Goal: Find specific page/section: Find specific page/section

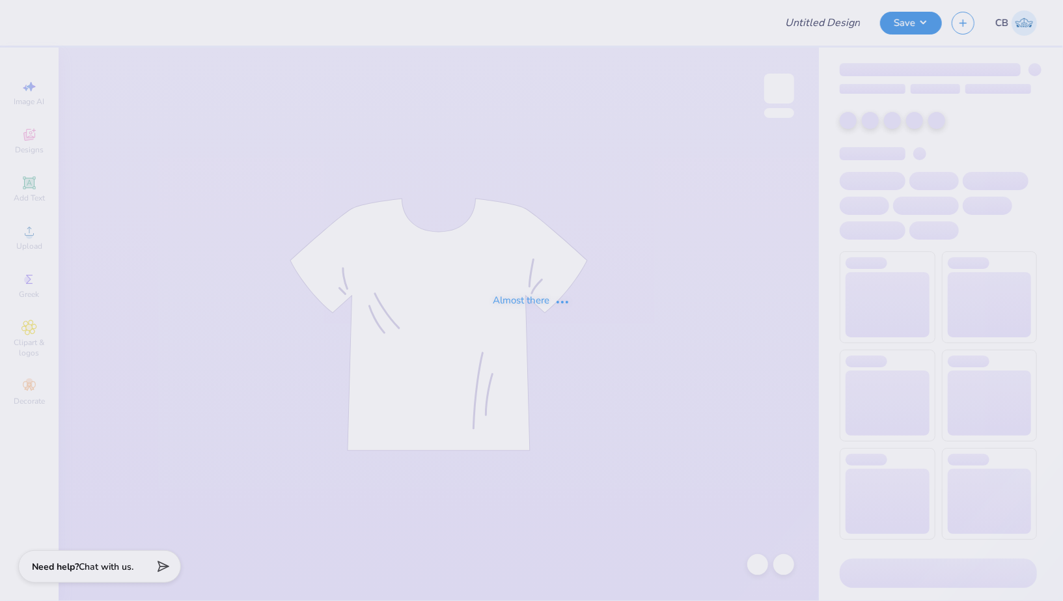
type input "Vista Condor Online Store"
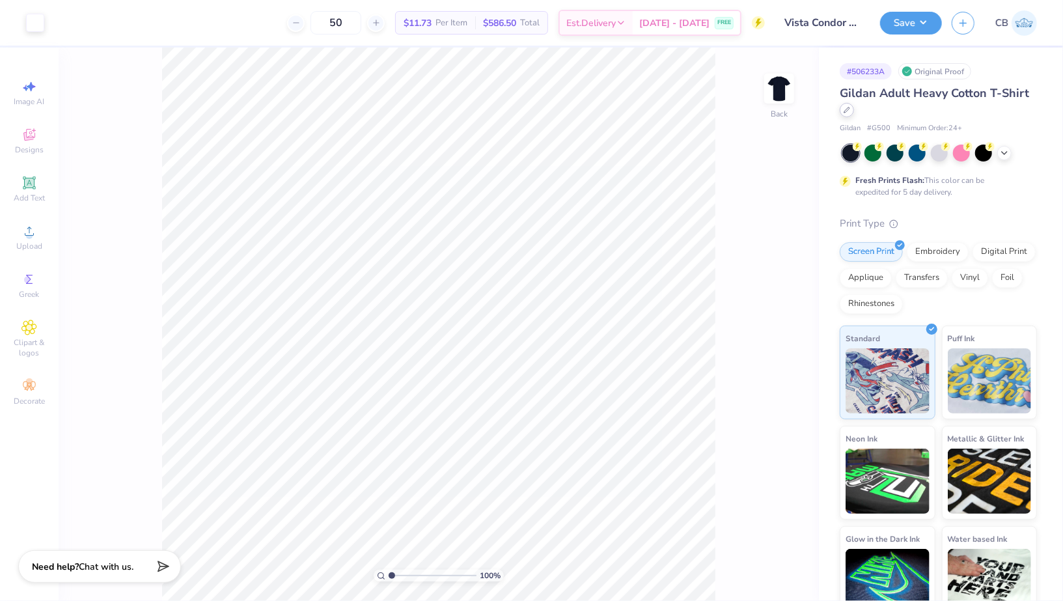
click at [841, 111] on div at bounding box center [846, 110] width 14 height 14
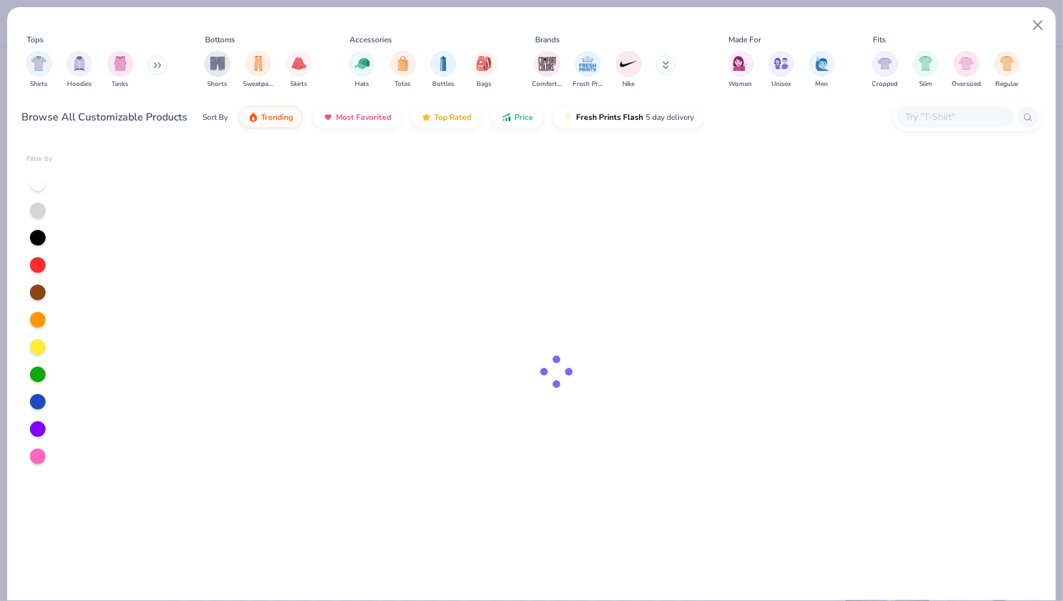
click at [940, 114] on input "text" at bounding box center [954, 116] width 100 height 15
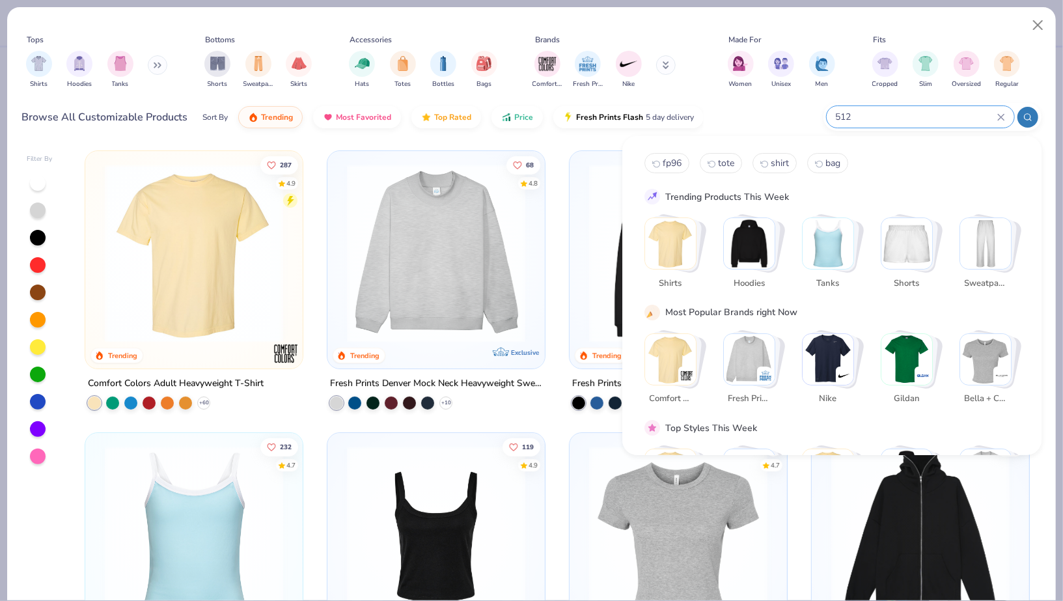
type input "5127"
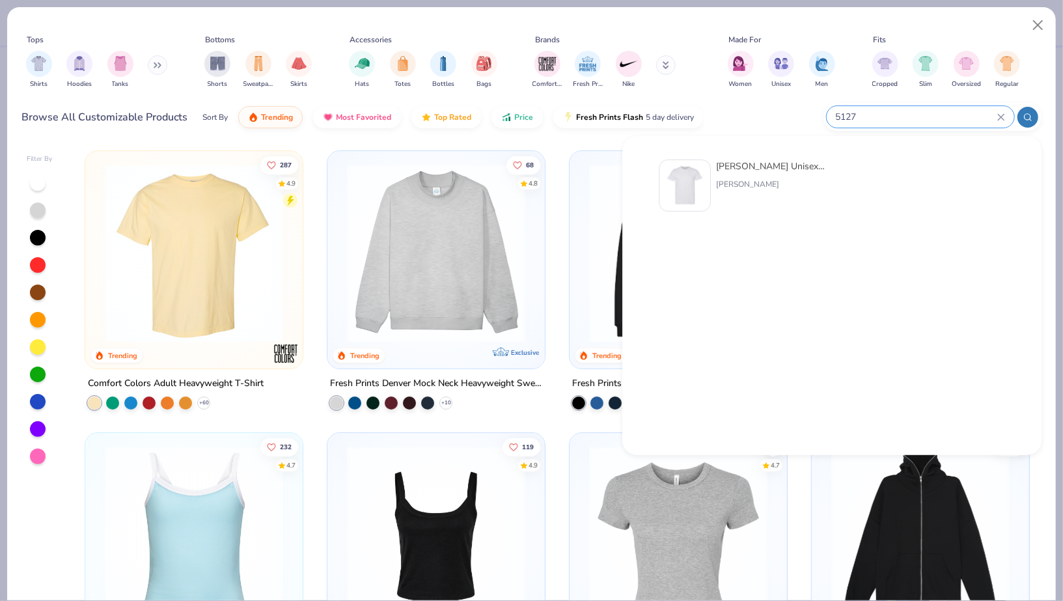
click at [900, 115] on input "5127" at bounding box center [915, 116] width 163 height 15
drag, startPoint x: 900, startPoint y: 115, endPoint x: 828, endPoint y: 114, distance: 71.6
click at [828, 115] on div "5127" at bounding box center [919, 116] width 187 height 21
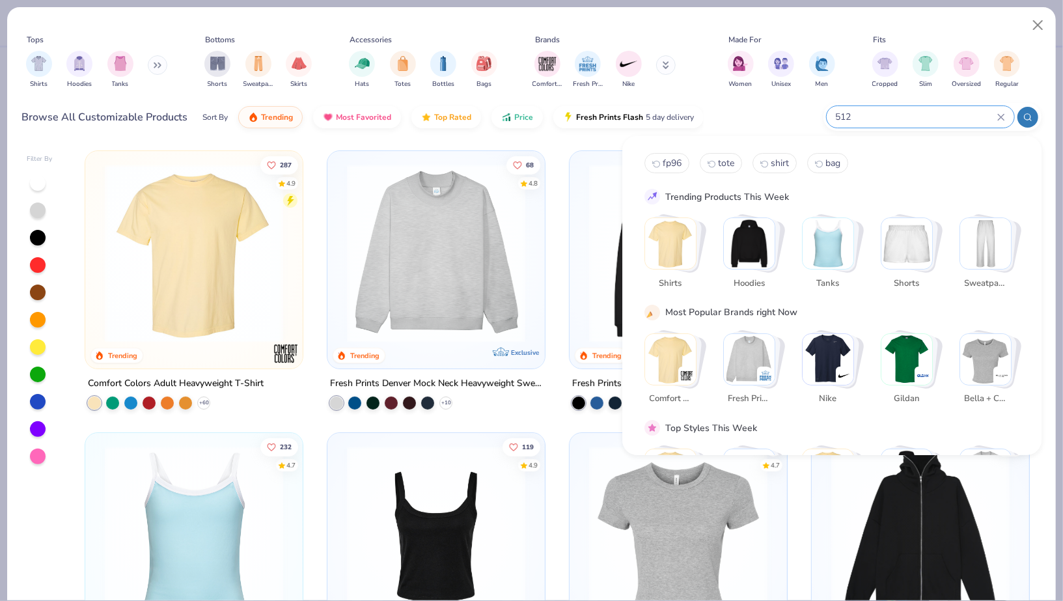
type input "5129"
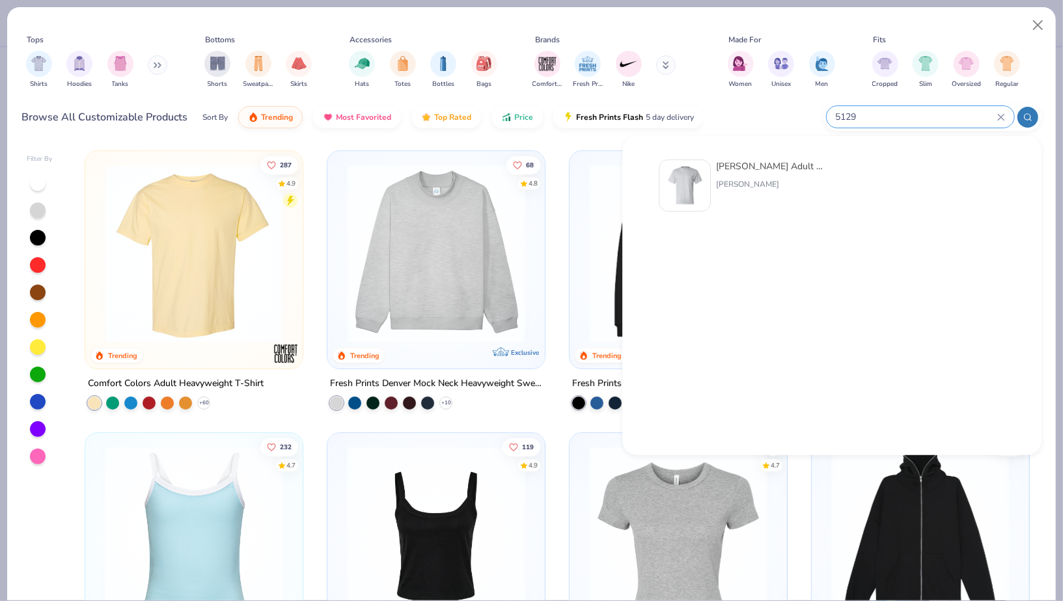
click at [998, 114] on icon at bounding box center [1000, 117] width 6 height 6
